Goal: Task Accomplishment & Management: Manage account settings

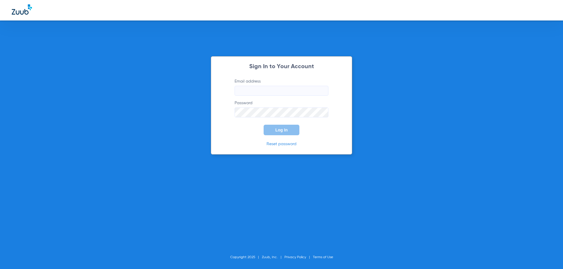
type input "[EMAIL_ADDRESS][DOMAIN_NAME]"
click at [291, 130] on button "Log In" at bounding box center [282, 130] width 36 height 11
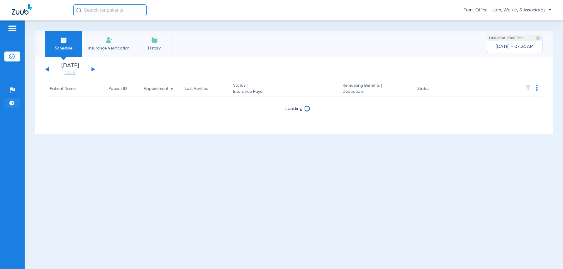
click at [13, 100] on img at bounding box center [12, 103] width 6 height 6
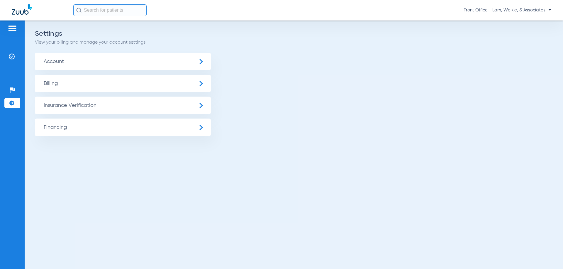
click at [67, 103] on span "Insurance Verification" at bounding box center [123, 106] width 176 height 18
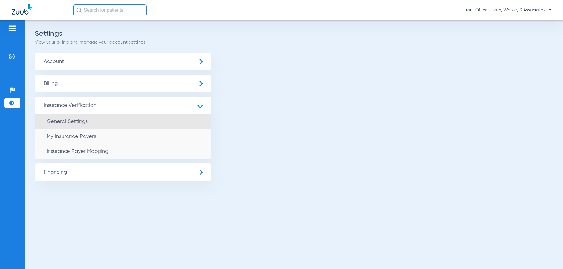
click at [79, 122] on span "General Settings" at bounding box center [67, 121] width 41 height 5
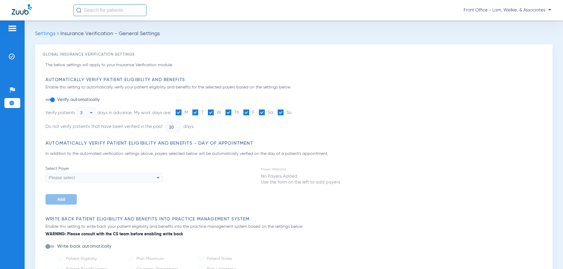
type input "14"
type input "1"
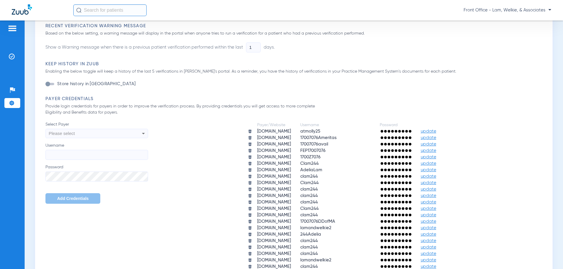
scroll to position [410, 0]
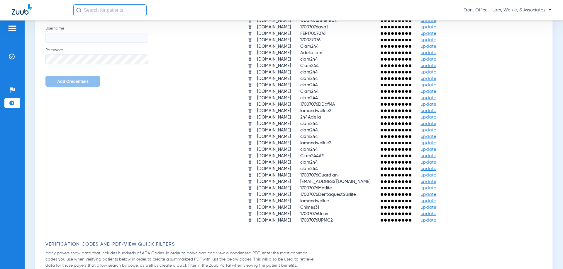
click at [436, 221] on span "update" at bounding box center [429, 220] width 16 height 4
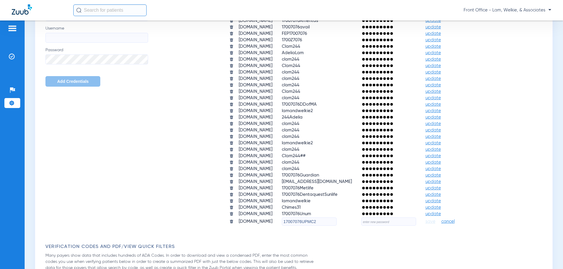
click at [413, 222] on input "text" at bounding box center [388, 222] width 55 height 8
type input "T"
click at [455, 222] on span "cancel" at bounding box center [447, 222] width 13 height 6
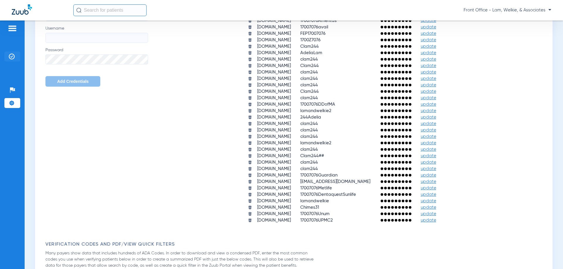
click at [11, 55] on img at bounding box center [12, 57] width 6 height 6
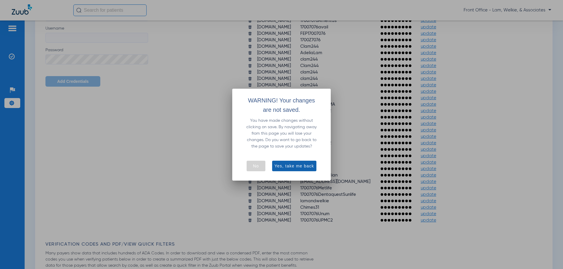
click at [292, 166] on span "Yes, take me back" at bounding box center [294, 166] width 40 height 6
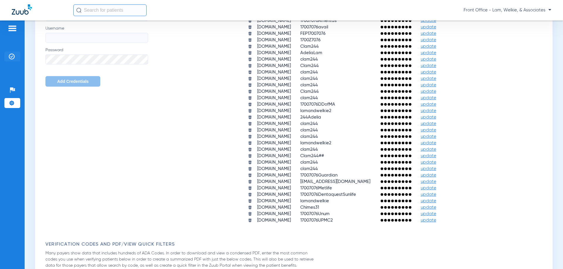
click at [14, 55] on img at bounding box center [12, 57] width 6 height 6
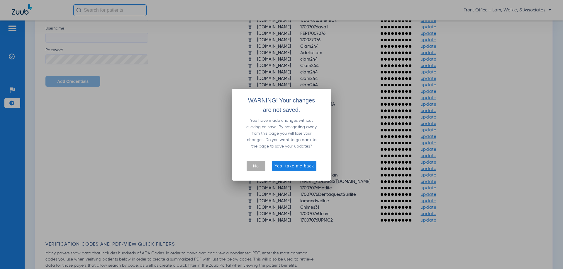
click at [252, 166] on span "button" at bounding box center [256, 166] width 19 height 14
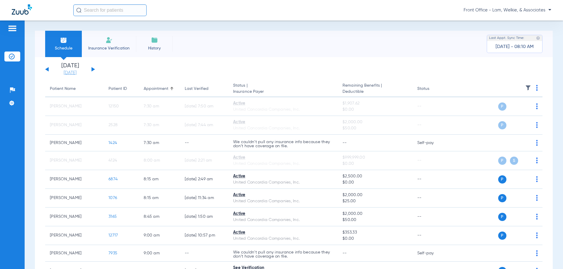
click at [74, 73] on link "[DATE]" at bounding box center [69, 73] width 35 height 6
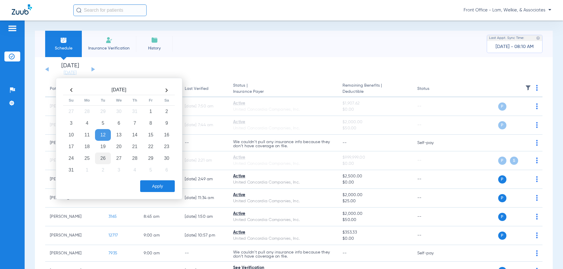
click at [104, 163] on td "26" at bounding box center [103, 159] width 16 height 12
click at [167, 188] on button "Apply" at bounding box center [157, 187] width 35 height 12
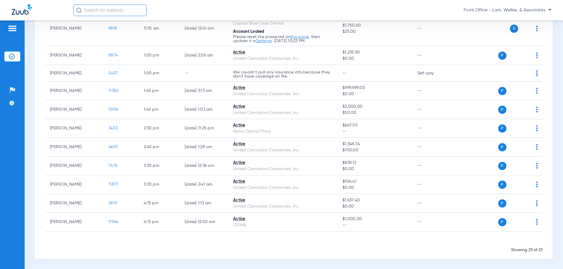
scroll to position [251, 0]
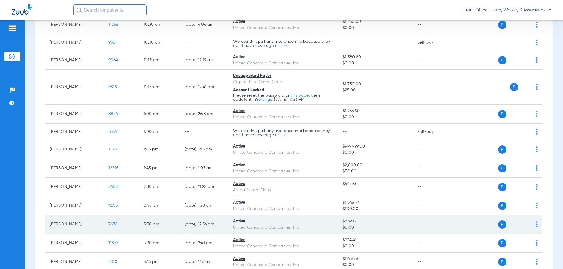
click at [113, 223] on span "7476" at bounding box center [112, 224] width 9 height 4
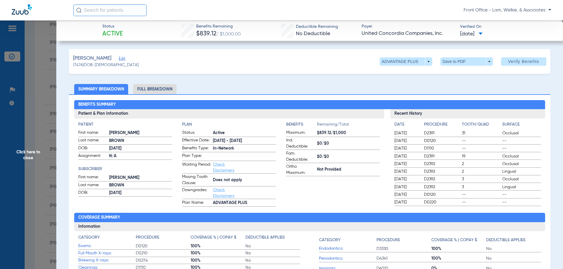
click at [24, 151] on span "Click here to close" at bounding box center [28, 155] width 56 height 269
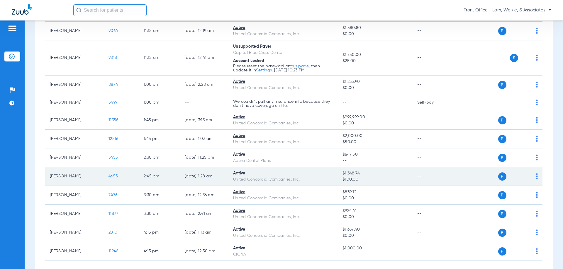
scroll to position [309, 0]
